Goal: Transaction & Acquisition: Obtain resource

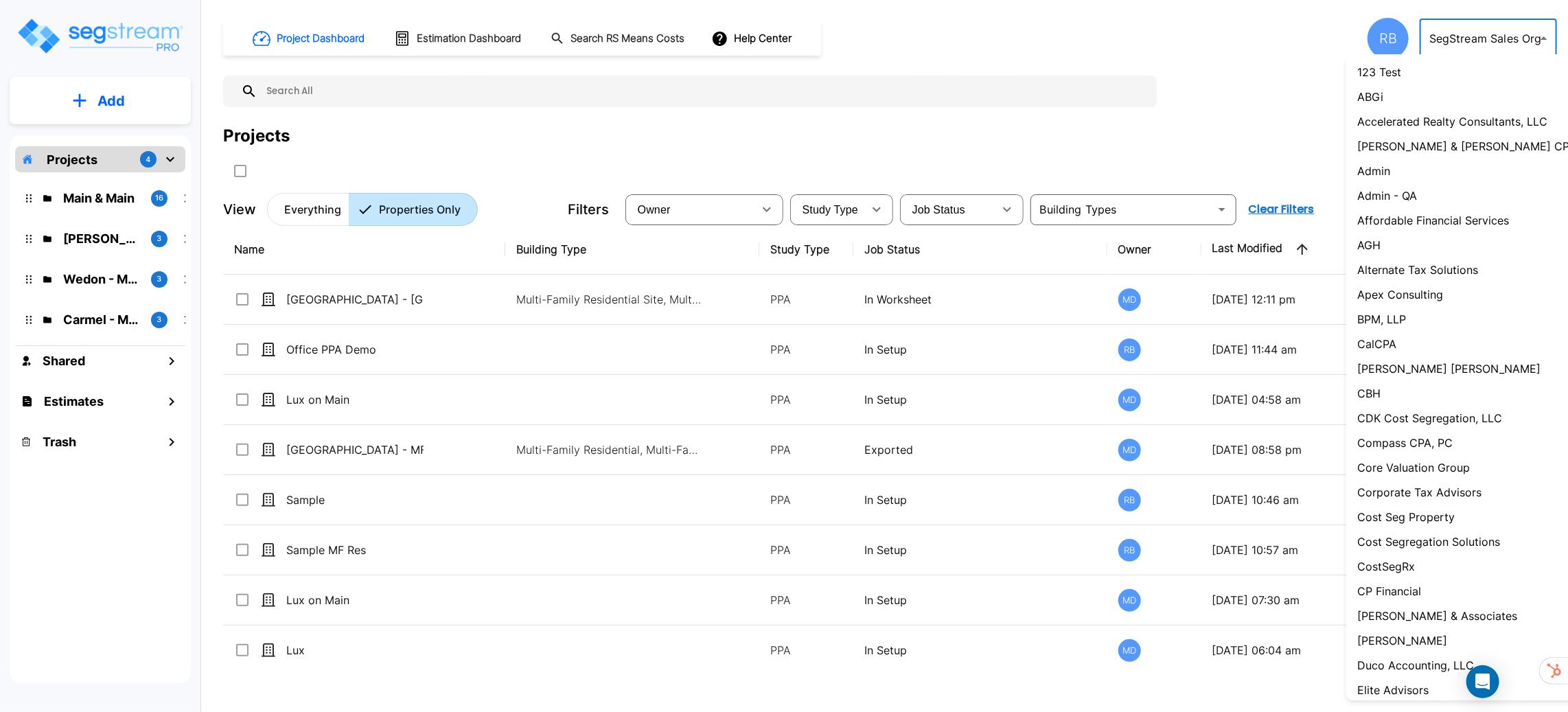
click at [1495, 40] on body "× Your report is being generated. Be patient! × We're working on your Modificat…" at bounding box center [784, 356] width 1568 height 712
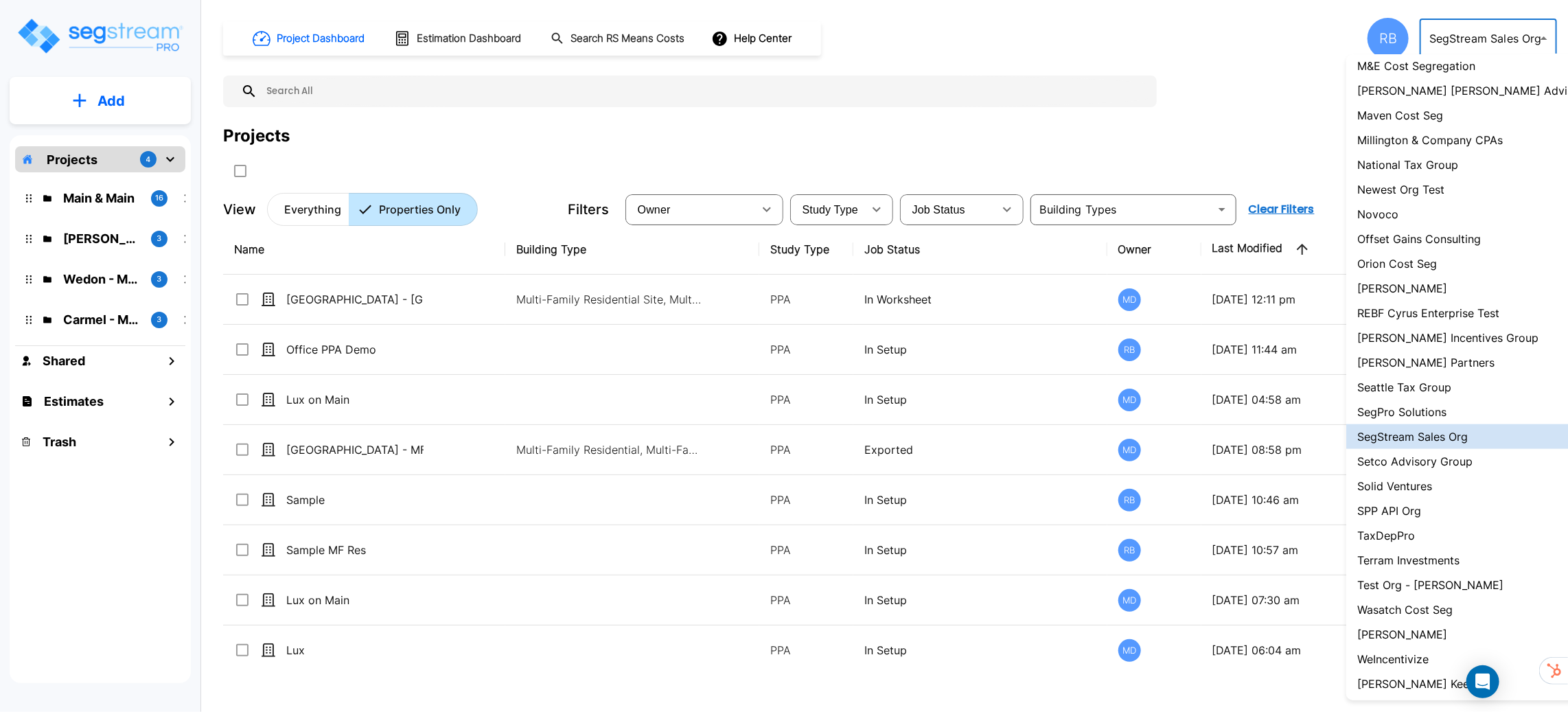
click at [1442, 116] on li "Maven Cost Seg" at bounding box center [1473, 116] width 254 height 25
type input "107"
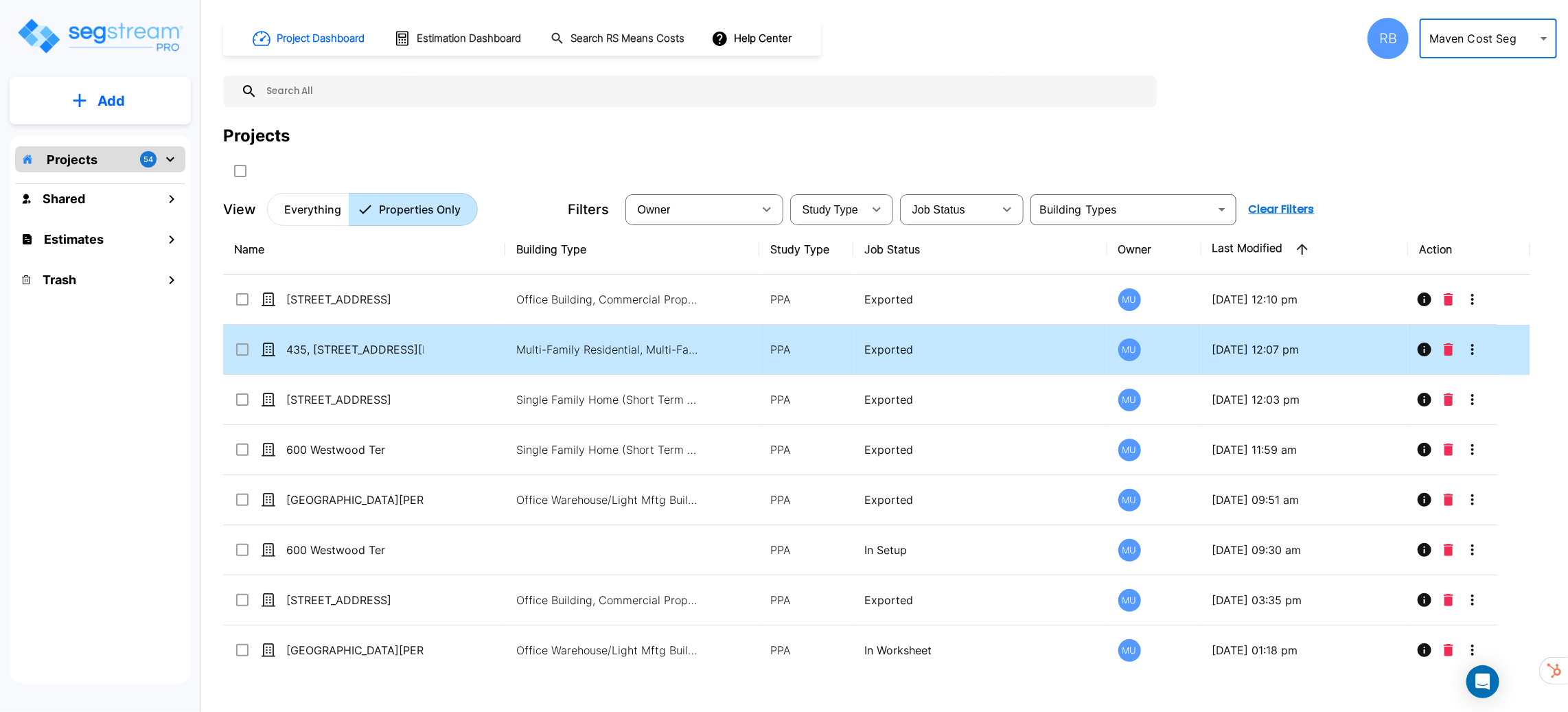
click at [465, 352] on td "435, [STREET_ADDRESS][PERSON_NAME]" at bounding box center [364, 349] width 282 height 50
checkbox input "true"
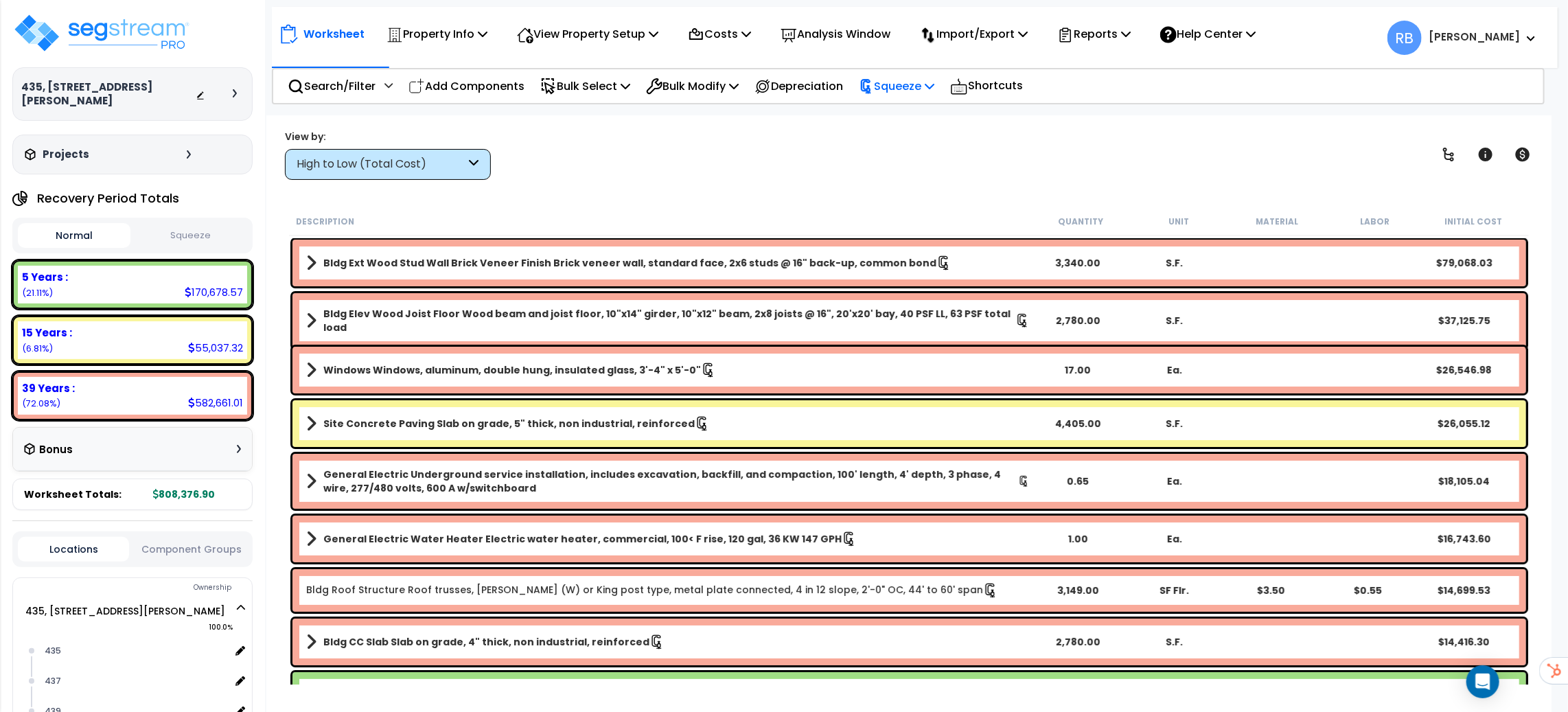
click at [889, 86] on p "Squeeze" at bounding box center [896, 86] width 75 height 18
click at [900, 118] on link "Re-squeeze" at bounding box center [920, 116] width 136 height 27
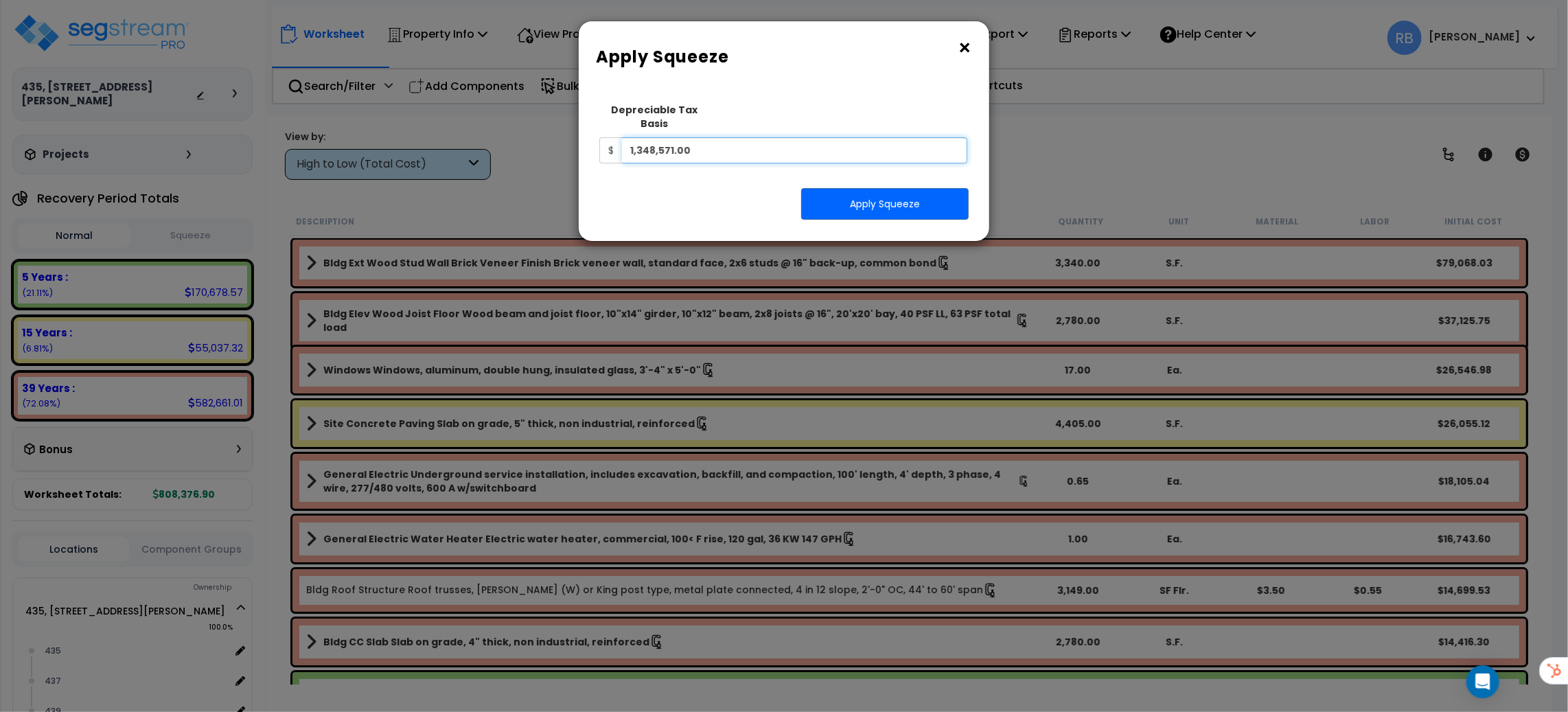
drag, startPoint x: 735, startPoint y: 133, endPoint x: 358, endPoint y: 144, distance: 377.2
click at [358, 144] on div "× Apply Squeeze Squeeze Type Select 1. Squeeze Entire Worksheet 2. Squeeze by T…" at bounding box center [784, 356] width 1568 height 712
type input "1,301,605"
click at [861, 202] on button "Apply Squeeze" at bounding box center [884, 204] width 168 height 31
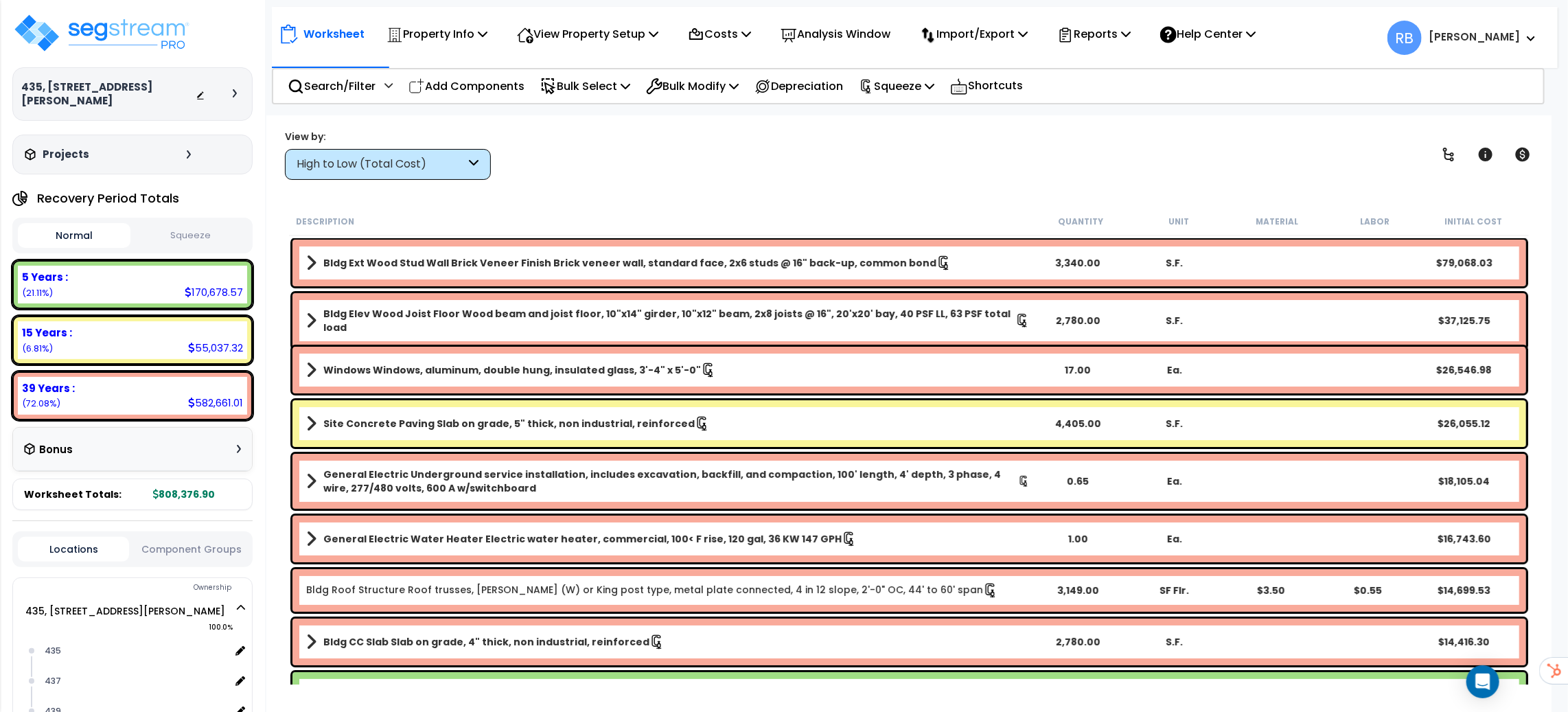
click at [185, 224] on button "Squeeze" at bounding box center [190, 235] width 112 height 24
click at [606, 37] on p "View Property Setup" at bounding box center [587, 34] width 141 height 18
click at [580, 95] on link "View Questionnaire" at bounding box center [578, 93] width 136 height 27
click at [577, 41] on p "View Property Setup" at bounding box center [587, 34] width 141 height 18
click at [439, 25] on p "Property Info" at bounding box center [437, 34] width 101 height 18
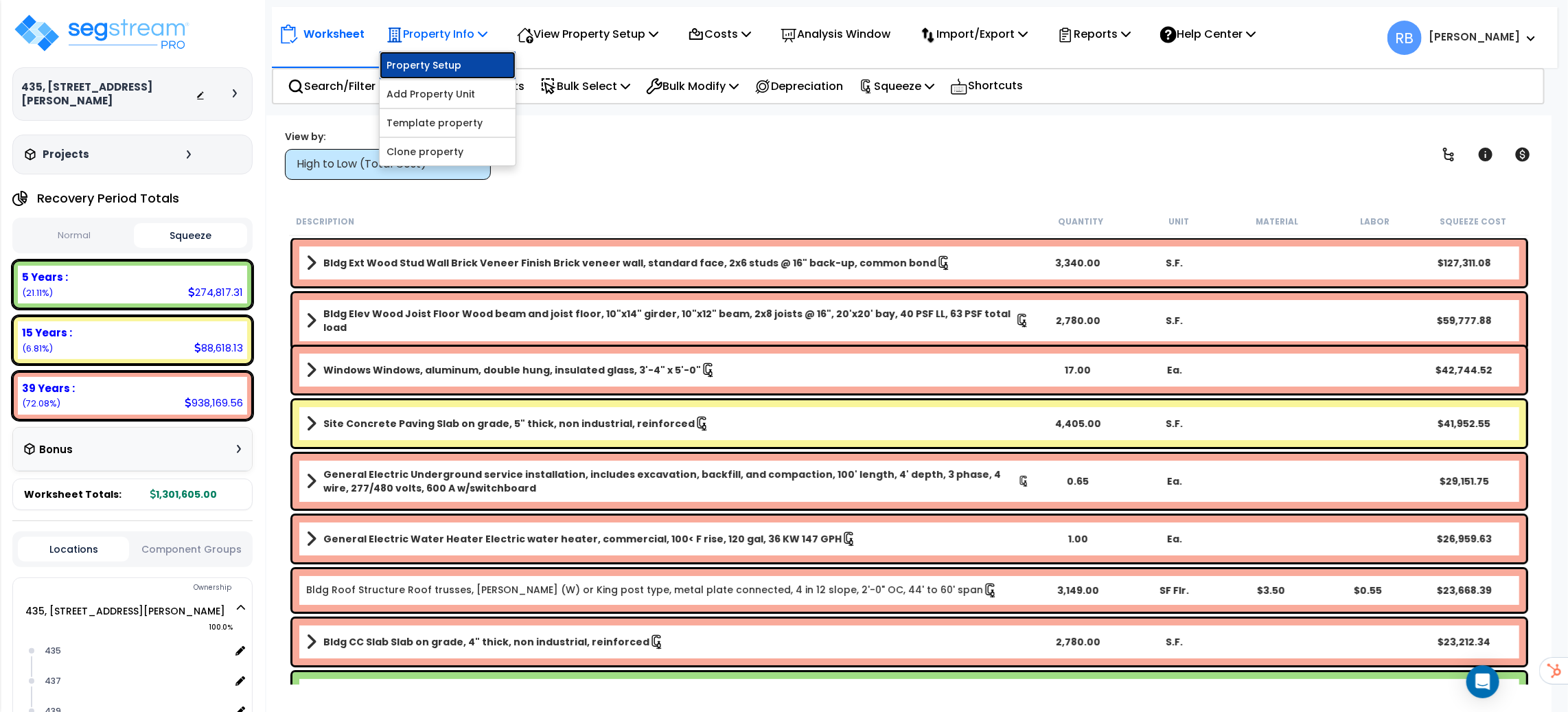
click at [436, 60] on link "Property Setup" at bounding box center [448, 64] width 136 height 27
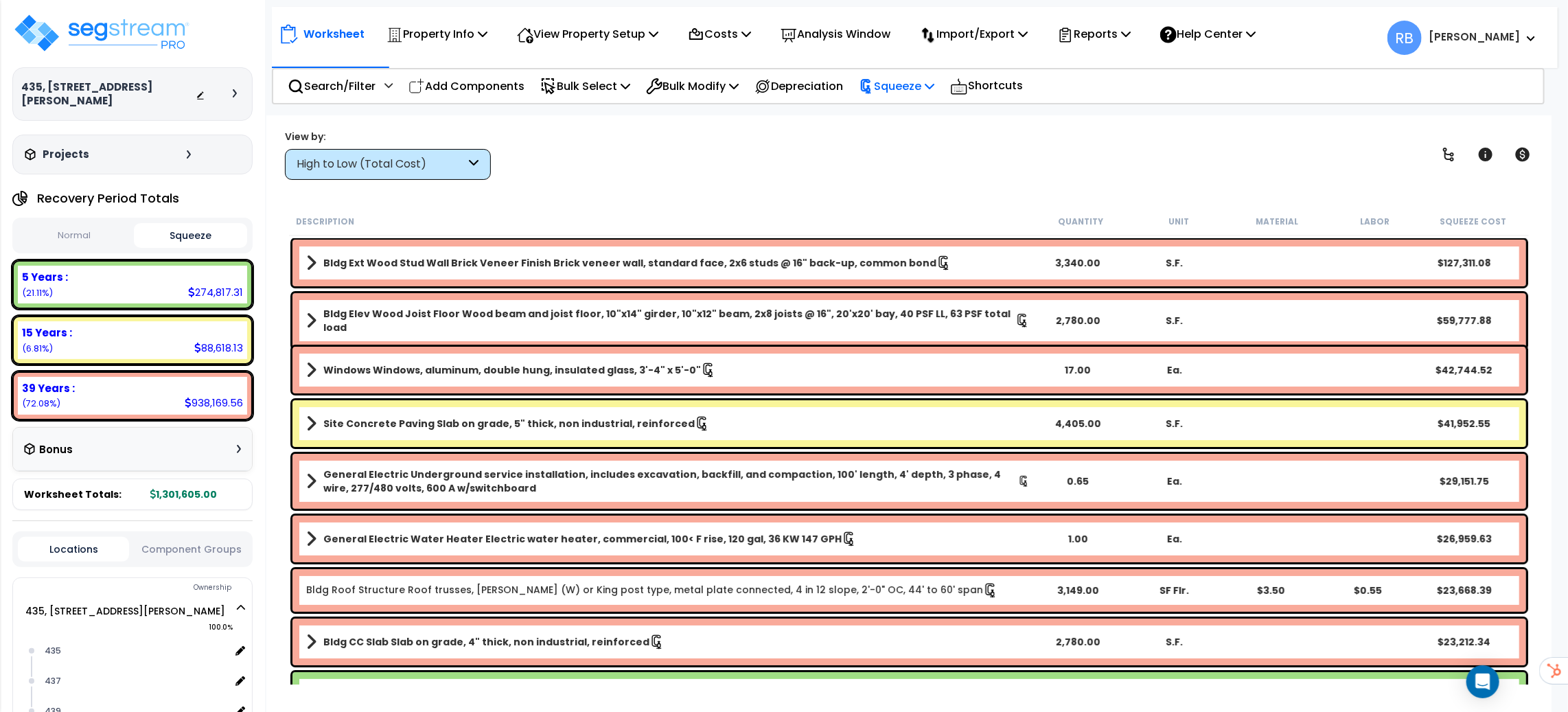
click at [910, 79] on p "Squeeze" at bounding box center [896, 86] width 75 height 18
click at [918, 125] on link "Re-squeeze" at bounding box center [920, 116] width 136 height 27
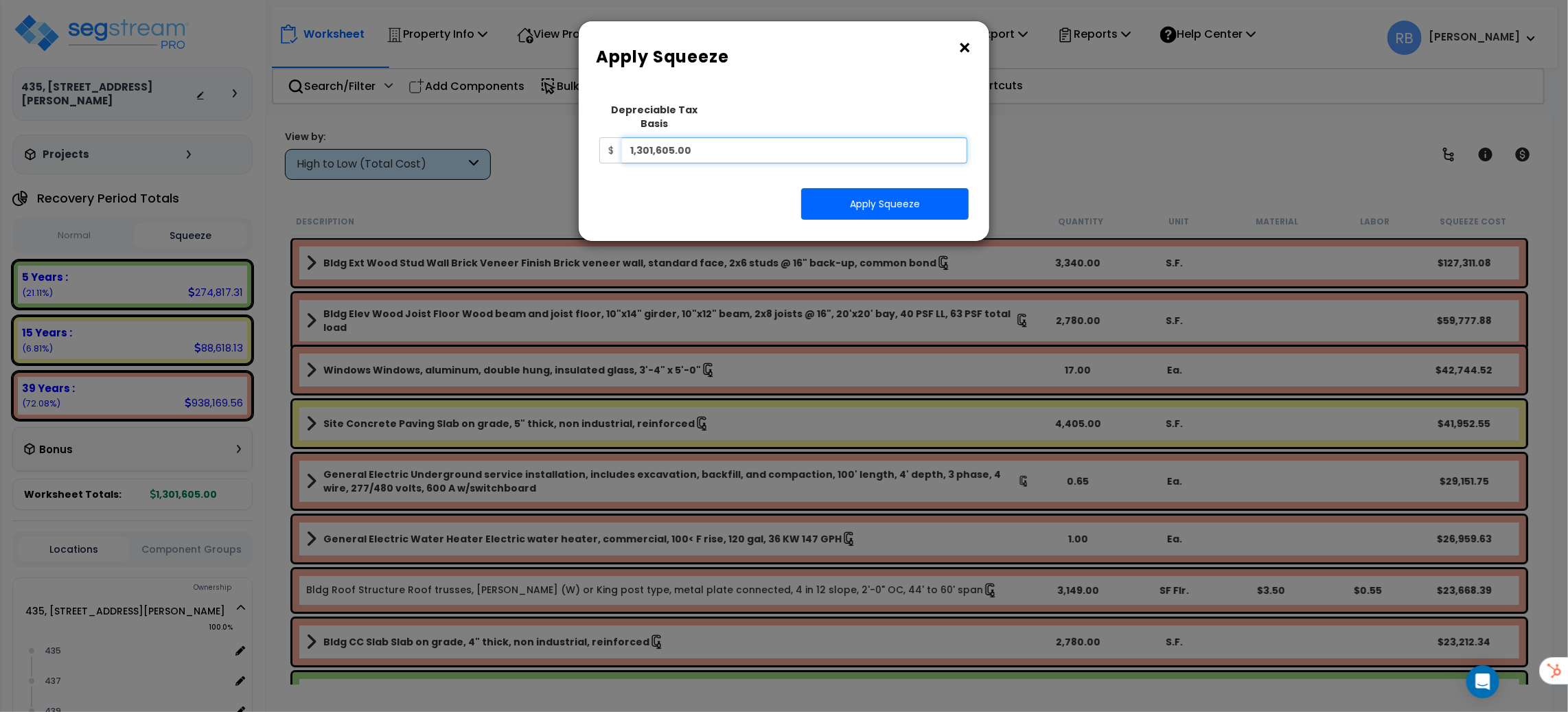
drag, startPoint x: 725, startPoint y: 141, endPoint x: 39, endPoint y: 242, distance: 693.4
click at [561, 147] on div "× Apply Squeeze Squeeze Type Select 1. Squeeze Entire Worksheet 2. Squeeze by T…" at bounding box center [784, 356] width 1568 height 712
drag, startPoint x: 694, startPoint y: 136, endPoint x: 614, endPoint y: 136, distance: 80.0
click at [614, 137] on div "$ 1,301,605.00" at bounding box center [784, 150] width 368 height 26
type input "1,041,284"
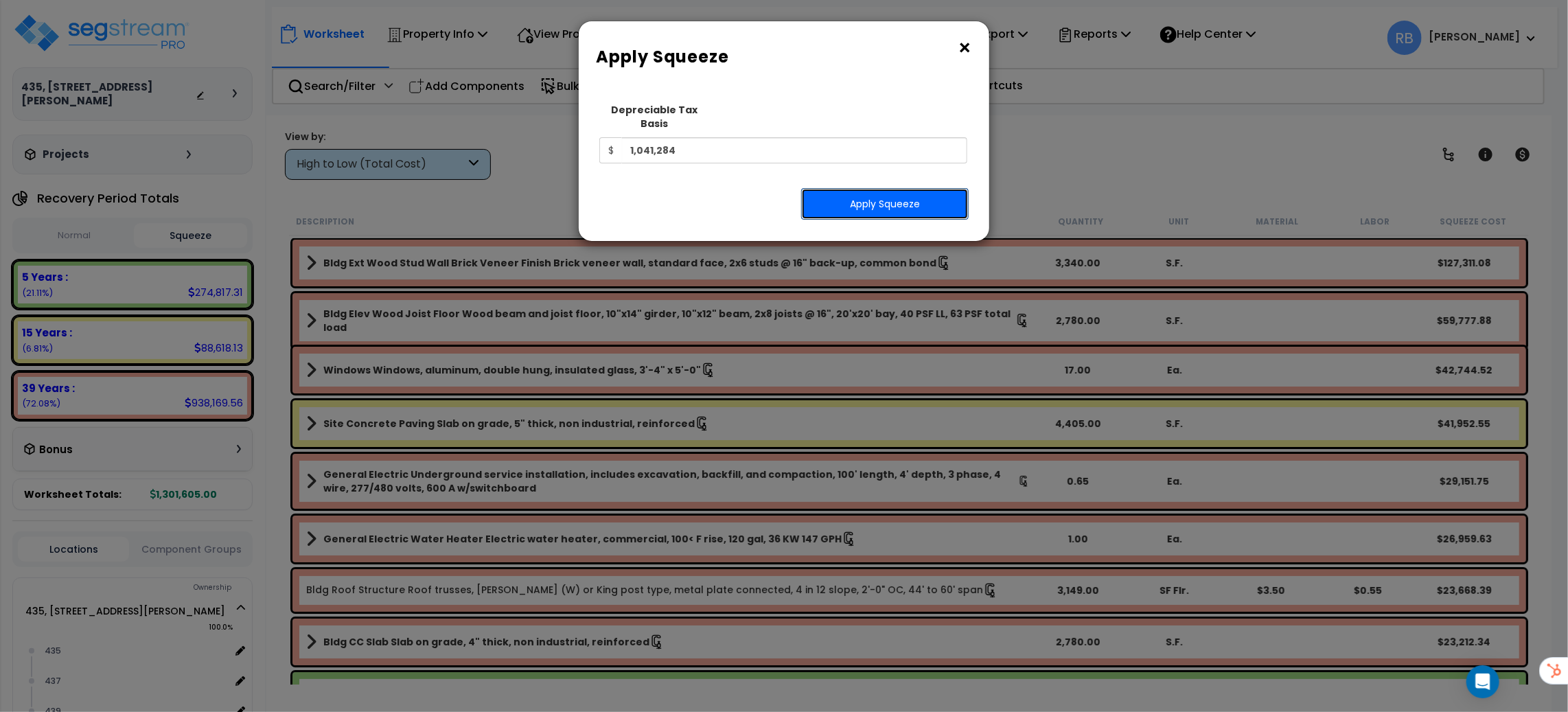
click at [879, 193] on button "Apply Squeeze" at bounding box center [884, 204] width 168 height 31
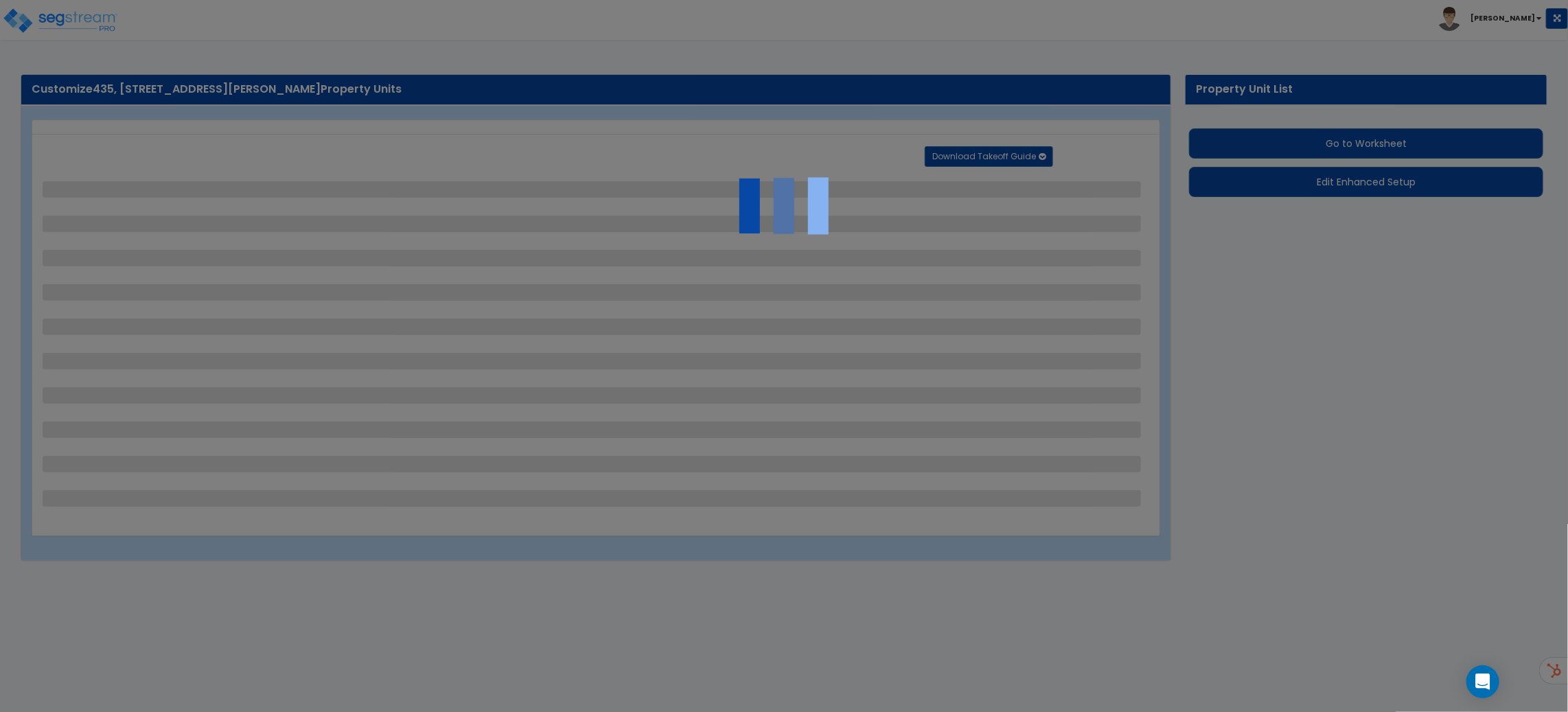
select select "2"
select select "1"
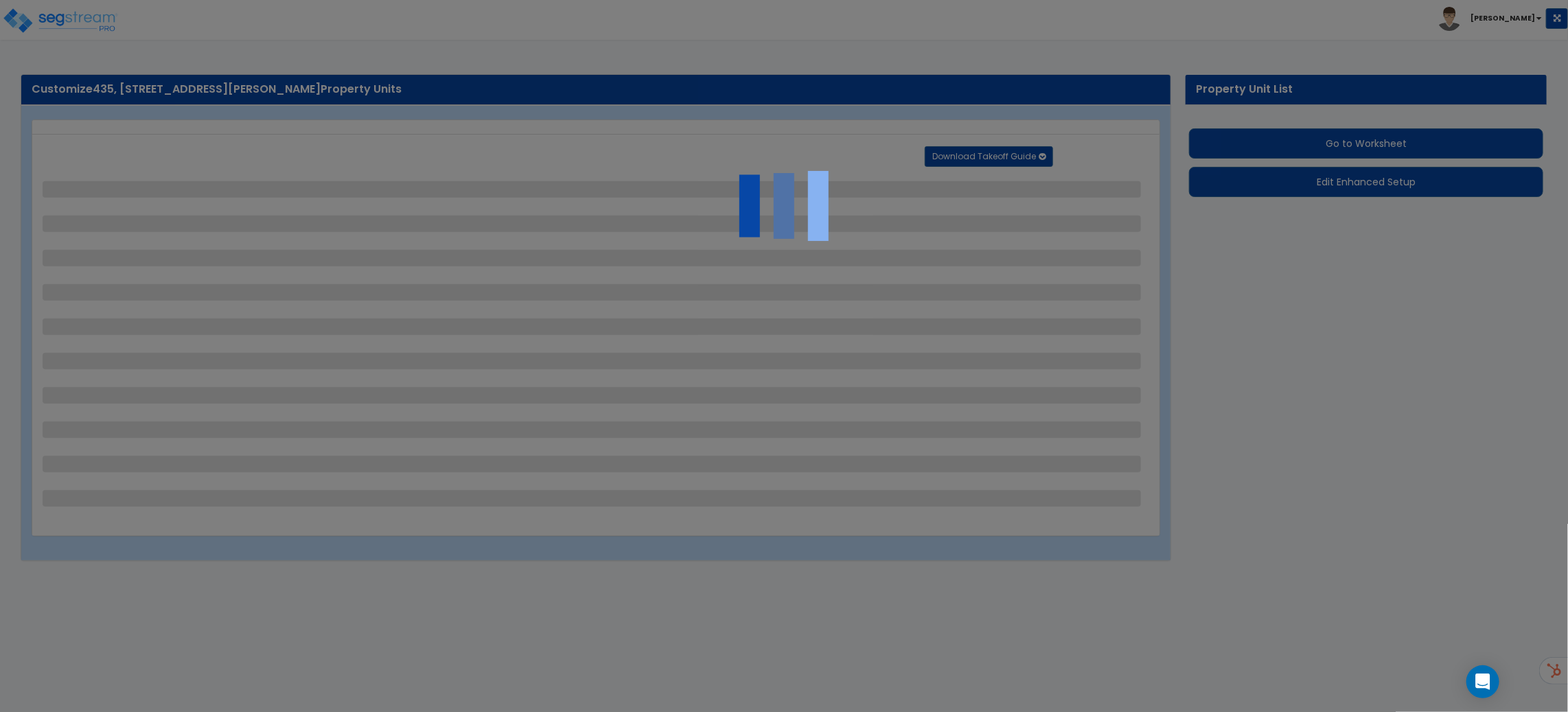
select select "1"
select select "2"
select select "1"
select select "7"
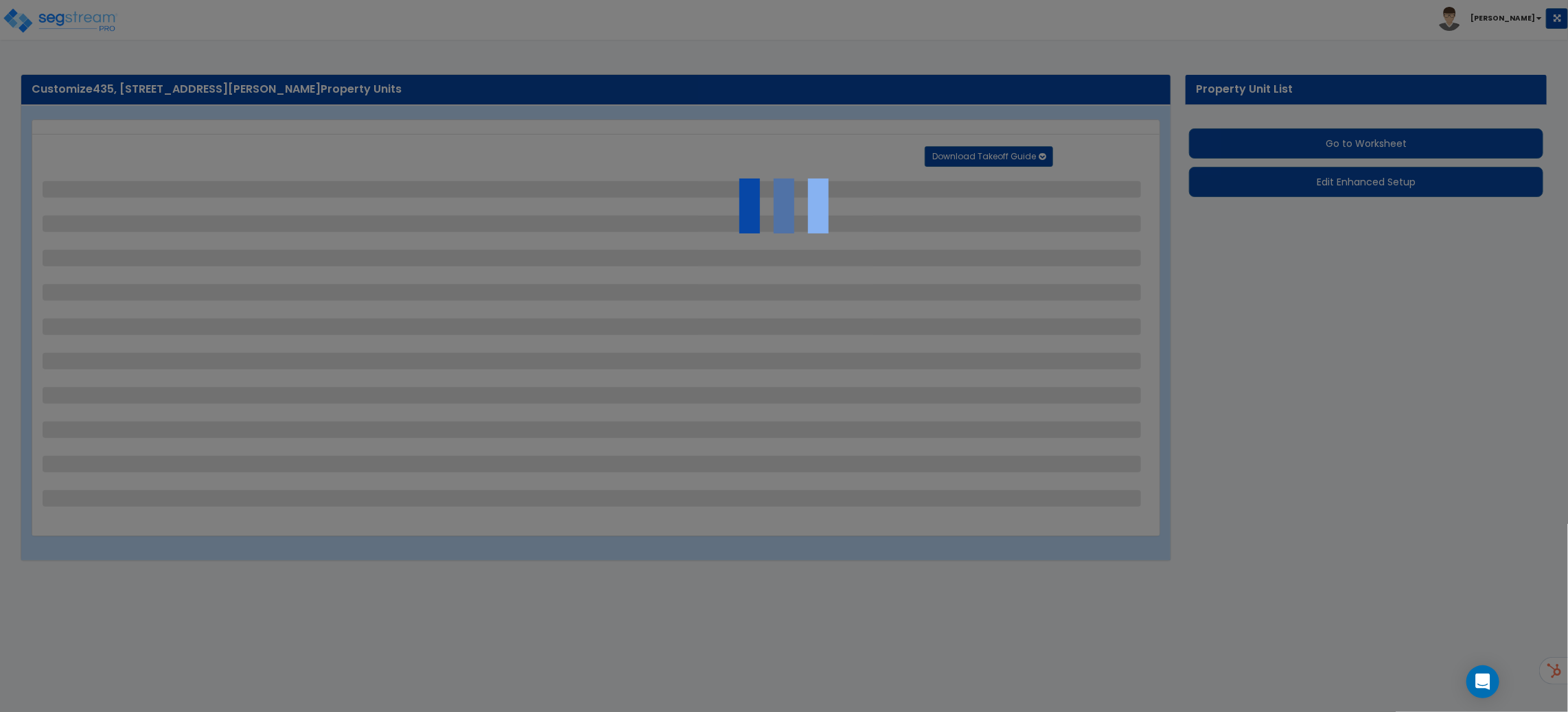
select select "1"
select select "4"
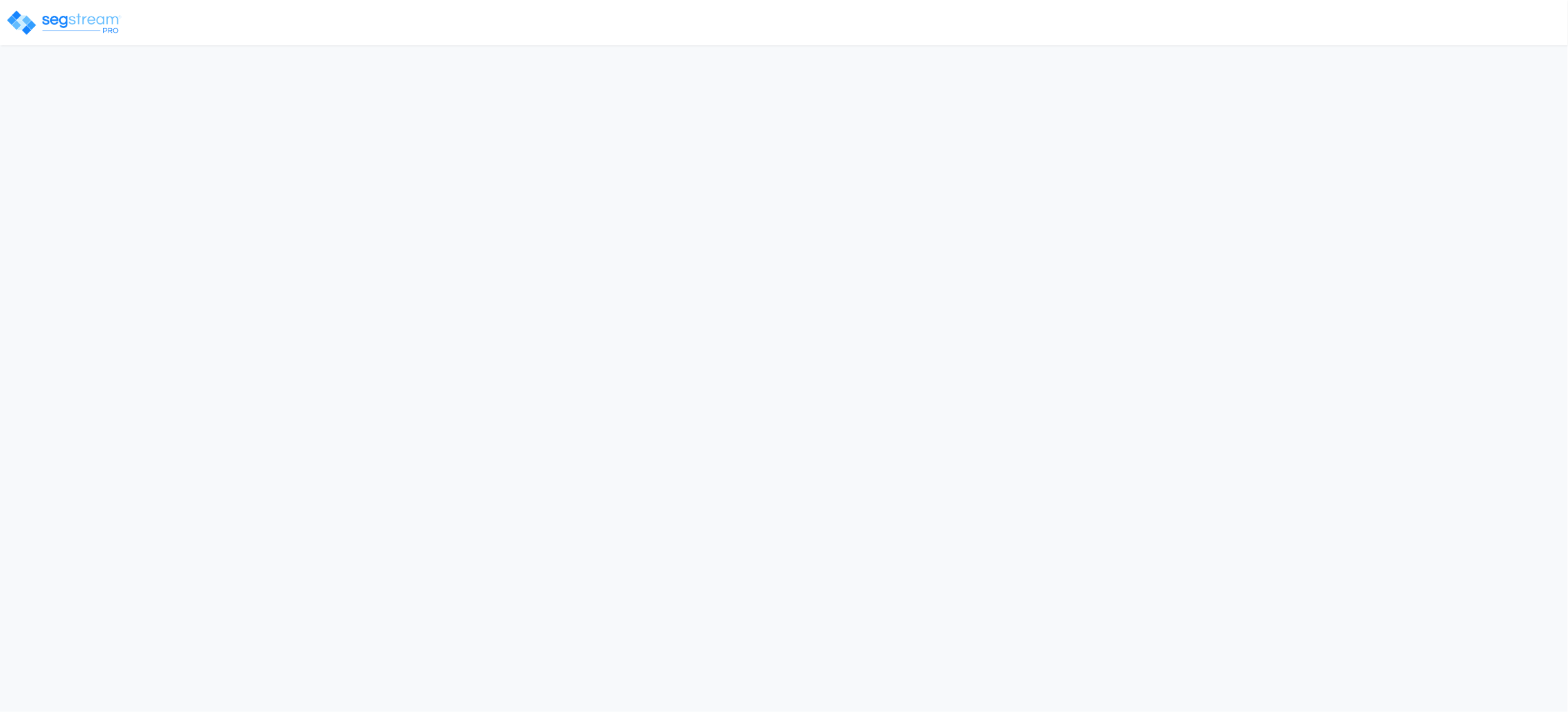
select select "2024"
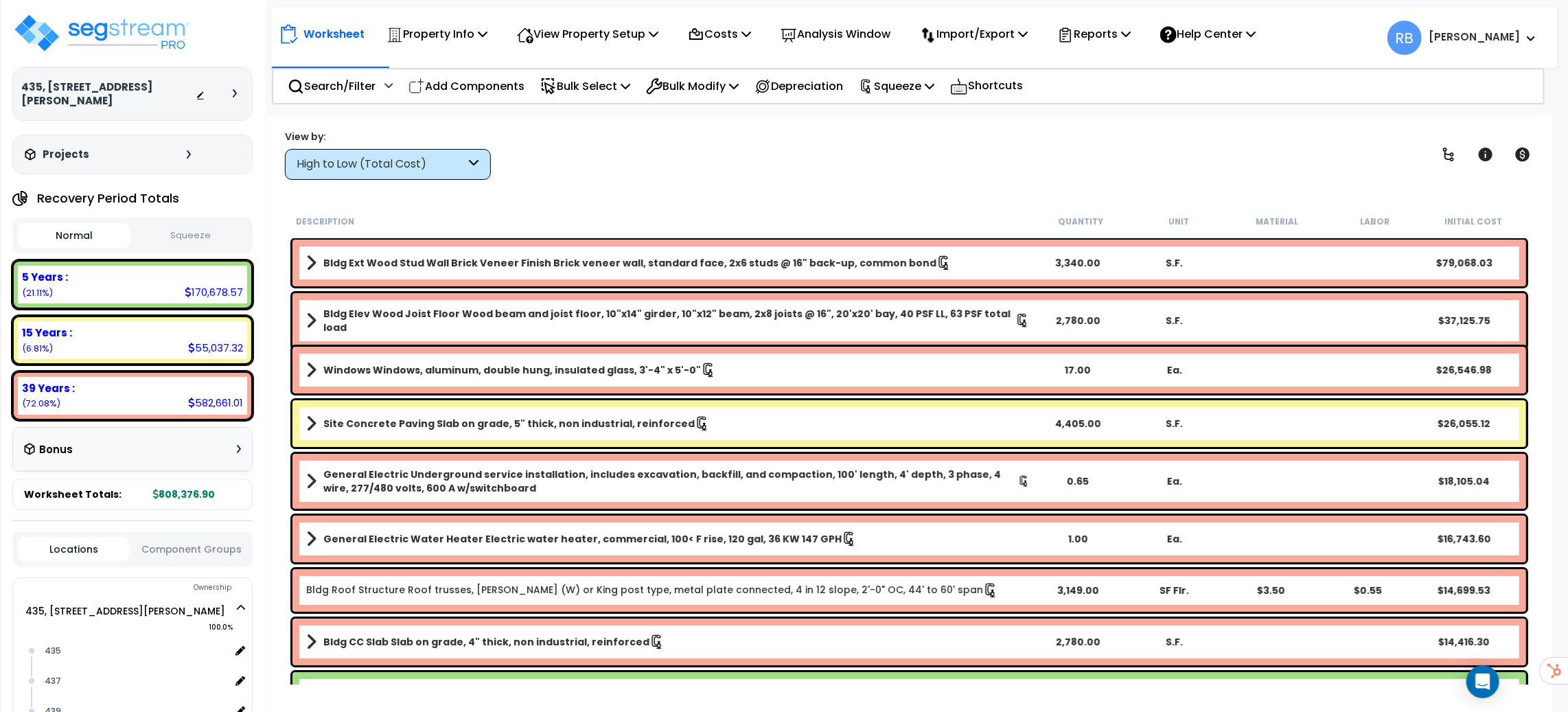
click at [197, 224] on button "Squeeze" at bounding box center [190, 235] width 112 height 24
click at [1105, 38] on p "Reports" at bounding box center [1093, 34] width 73 height 18
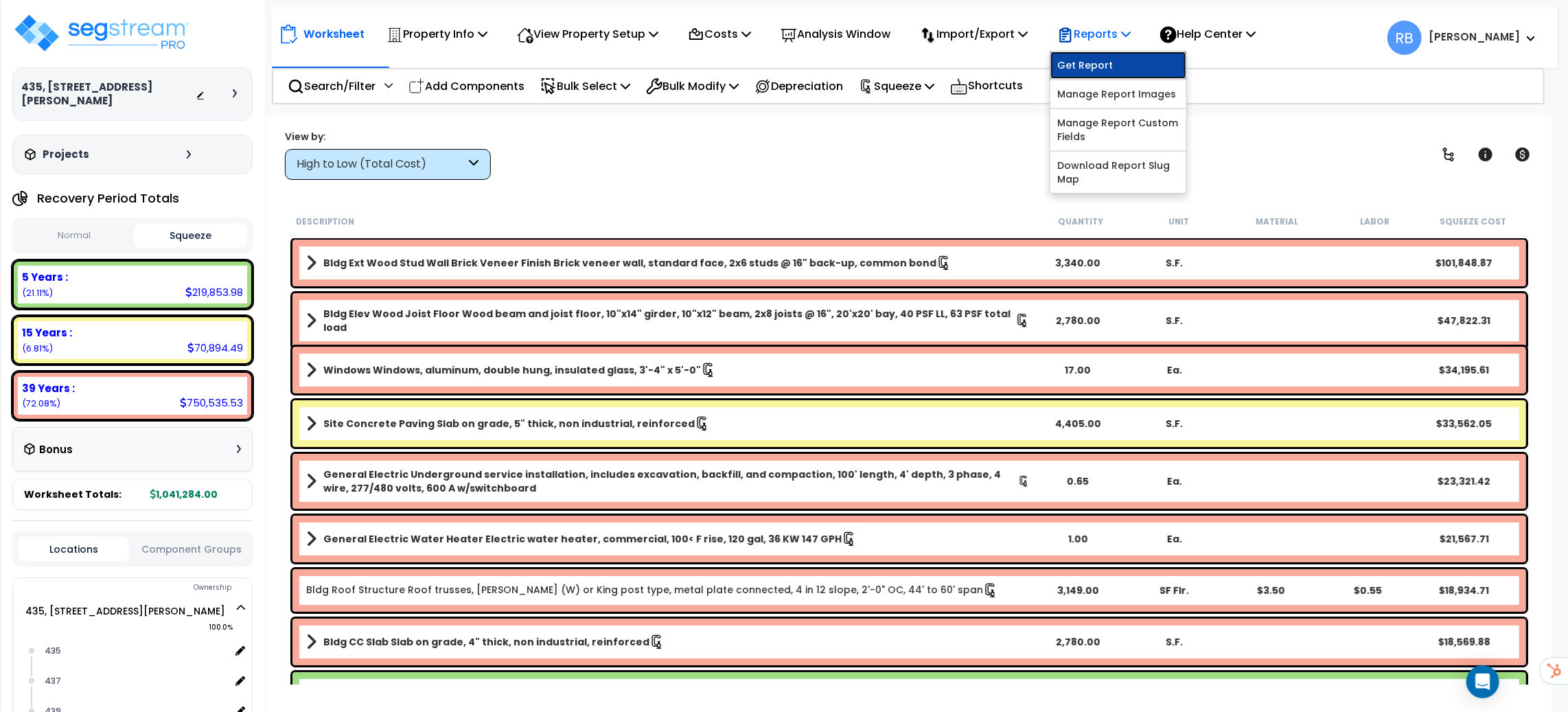
click at [1106, 67] on link "Get Report" at bounding box center [1118, 64] width 136 height 27
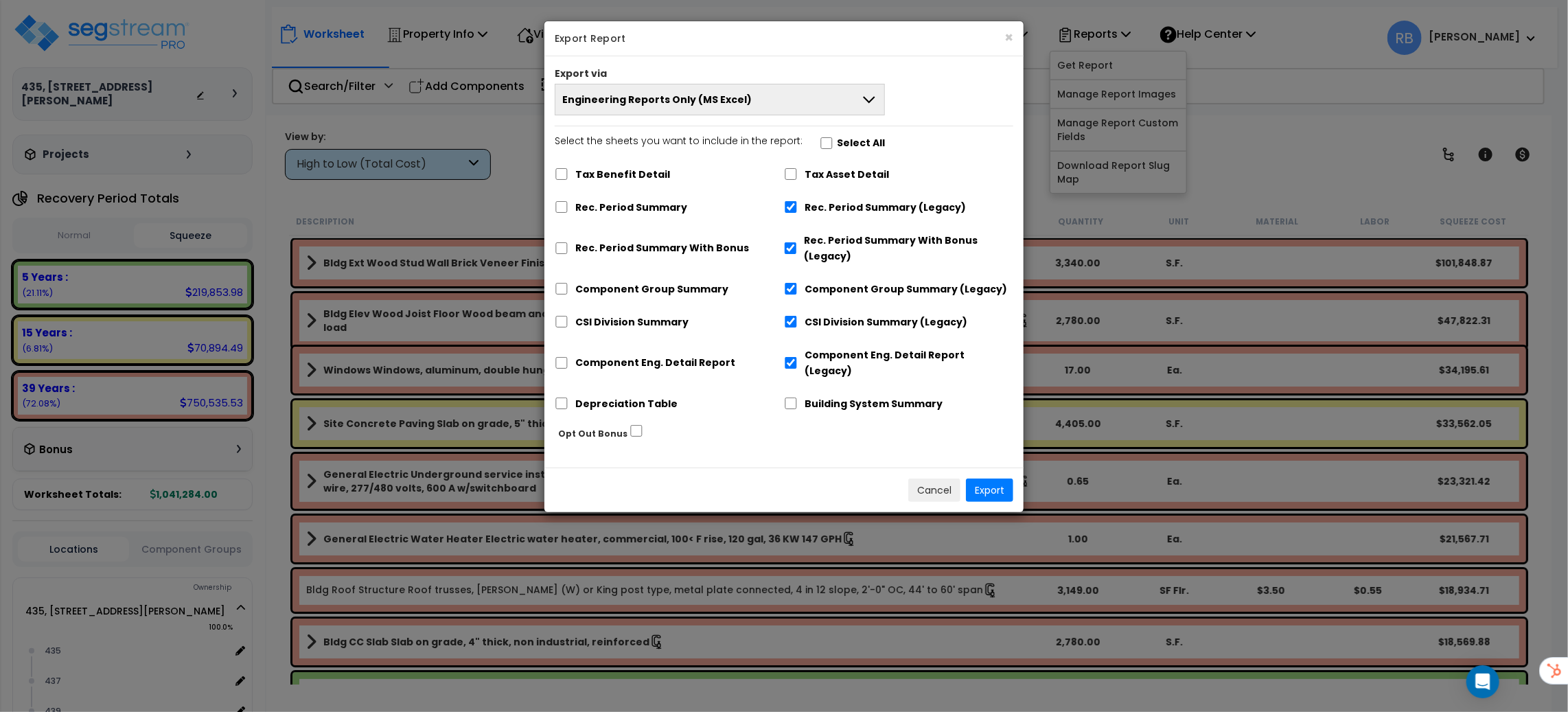
click at [763, 107] on button "Engineering Reports Only (MS Excel)" at bounding box center [720, 99] width 330 height 31
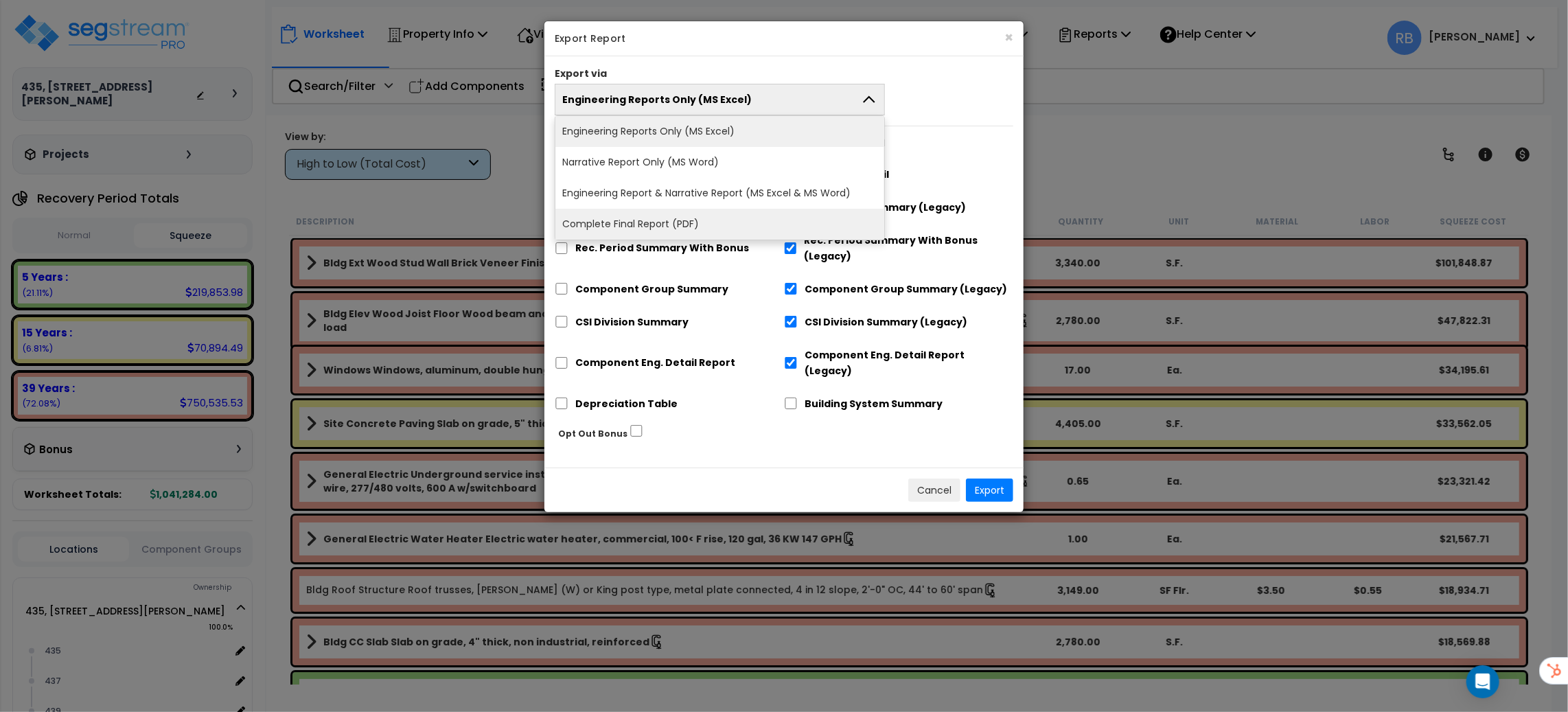
click at [718, 216] on li "Complete Final Report (PDF)" at bounding box center [720, 224] width 329 height 31
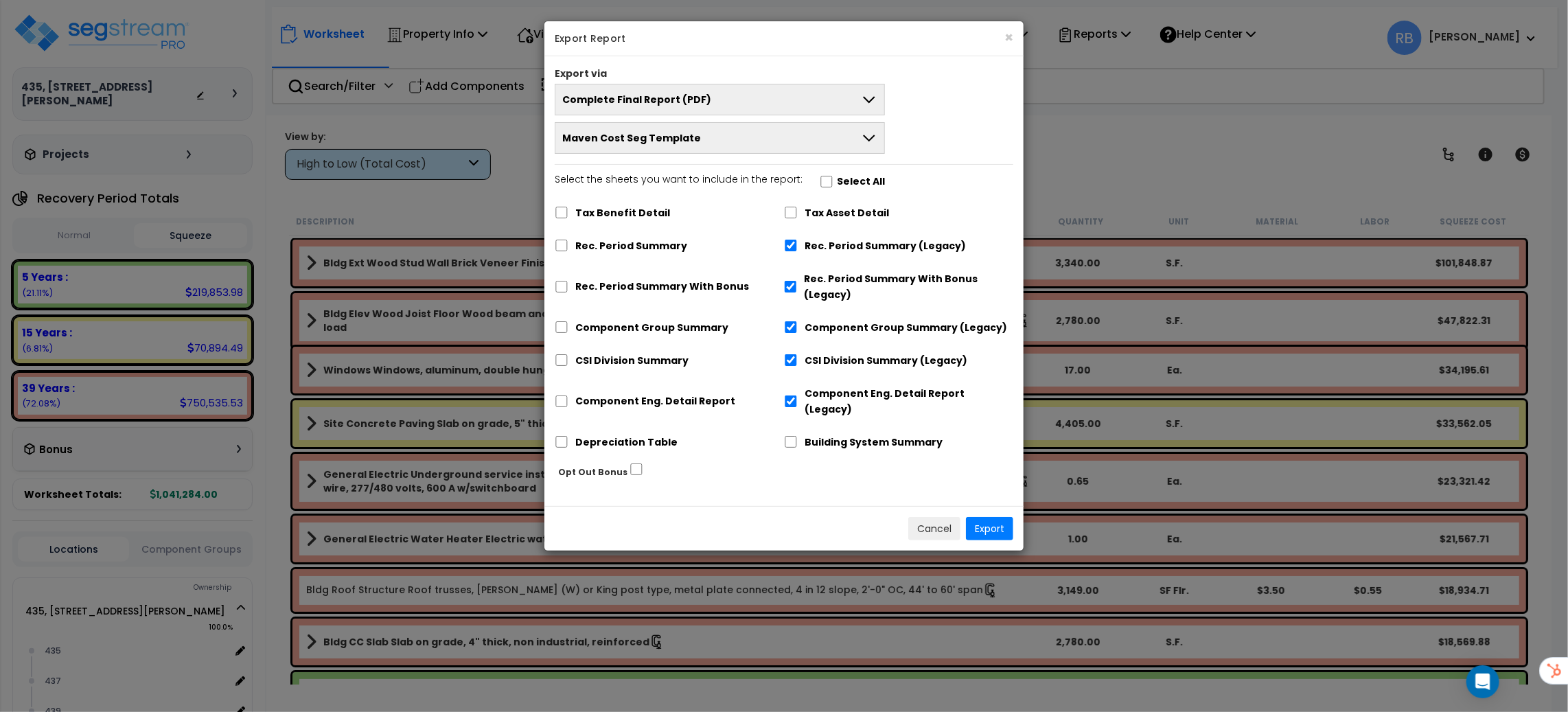
click at [703, 142] on button "Maven Cost Seg Template" at bounding box center [720, 138] width 330 height 31
click at [694, 193] on li "UFS" at bounding box center [719, 200] width 329 height 31
click at [988, 519] on button "Export" at bounding box center [988, 529] width 47 height 23
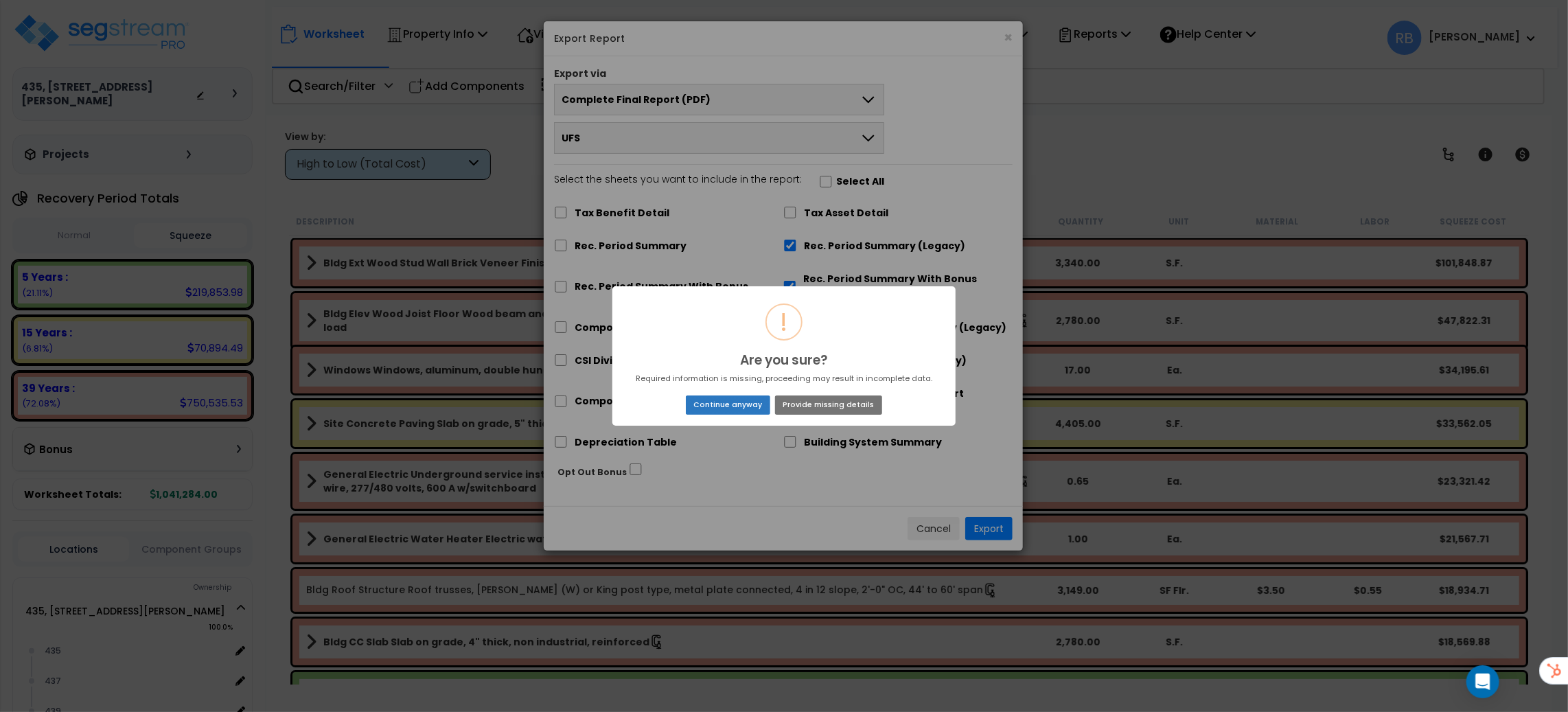
click at [750, 404] on button "Continue anyway" at bounding box center [728, 405] width 84 height 19
